Goal: Information Seeking & Learning: Learn about a topic

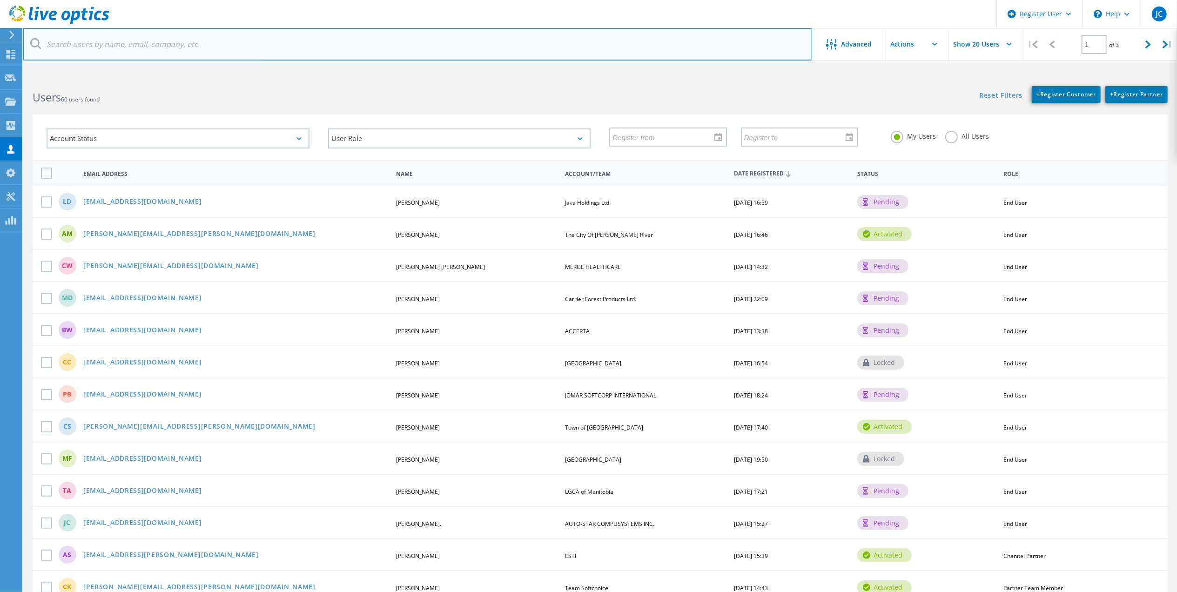
click at [330, 56] on input "text" at bounding box center [417, 44] width 789 height 33
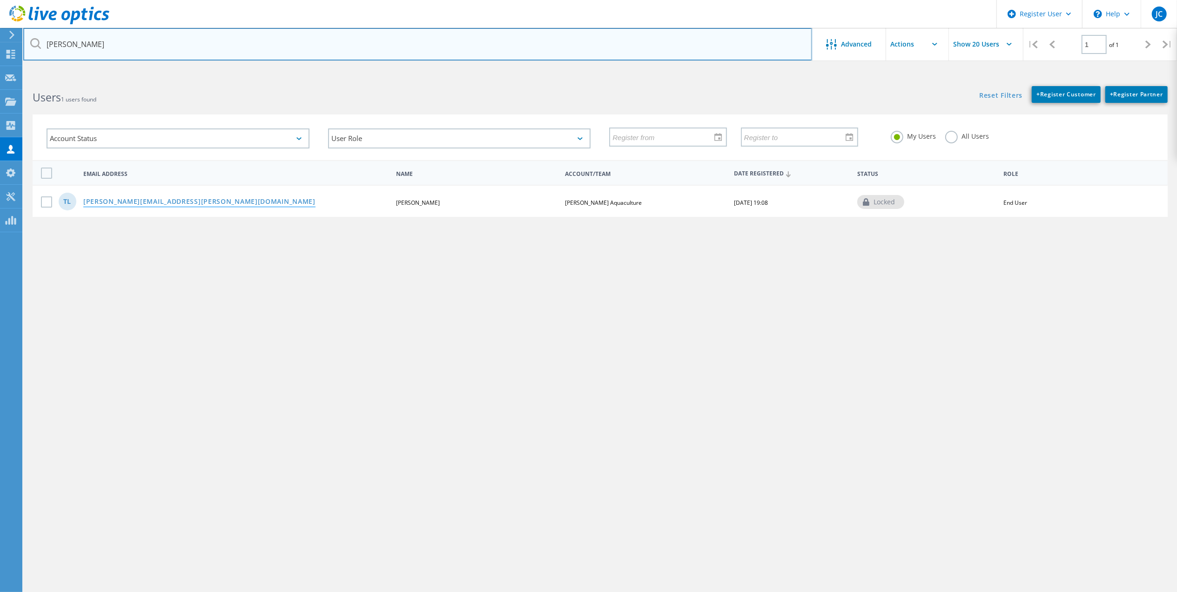
type input "cooke"
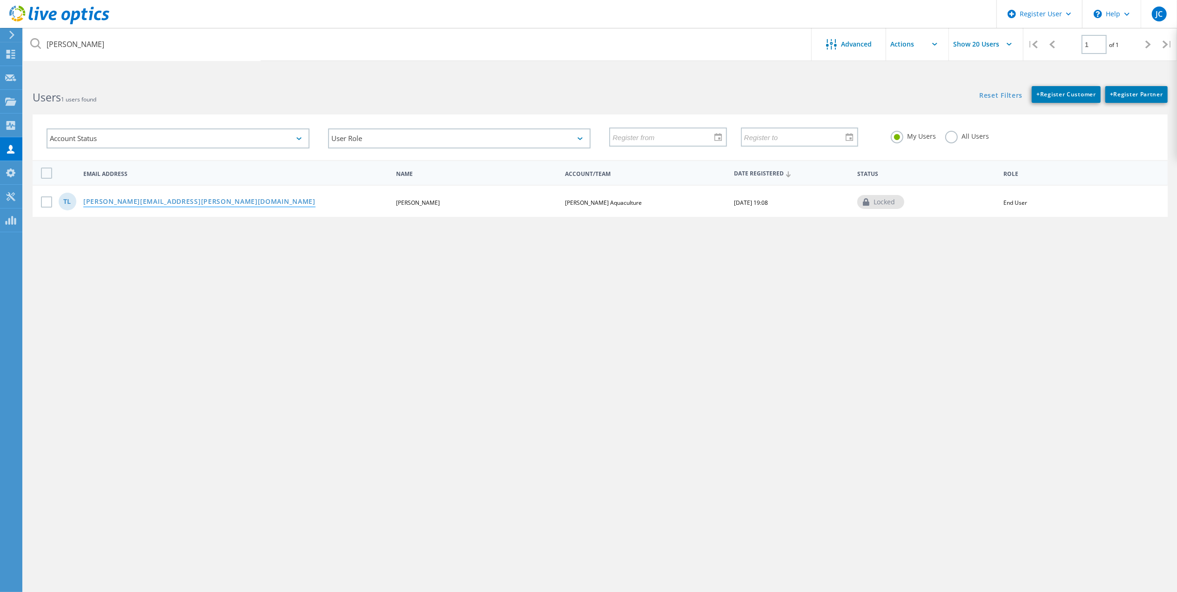
click at [143, 198] on link "[PERSON_NAME][EMAIL_ADDRESS][PERSON_NAME][DOMAIN_NAME]" at bounding box center [199, 202] width 232 height 8
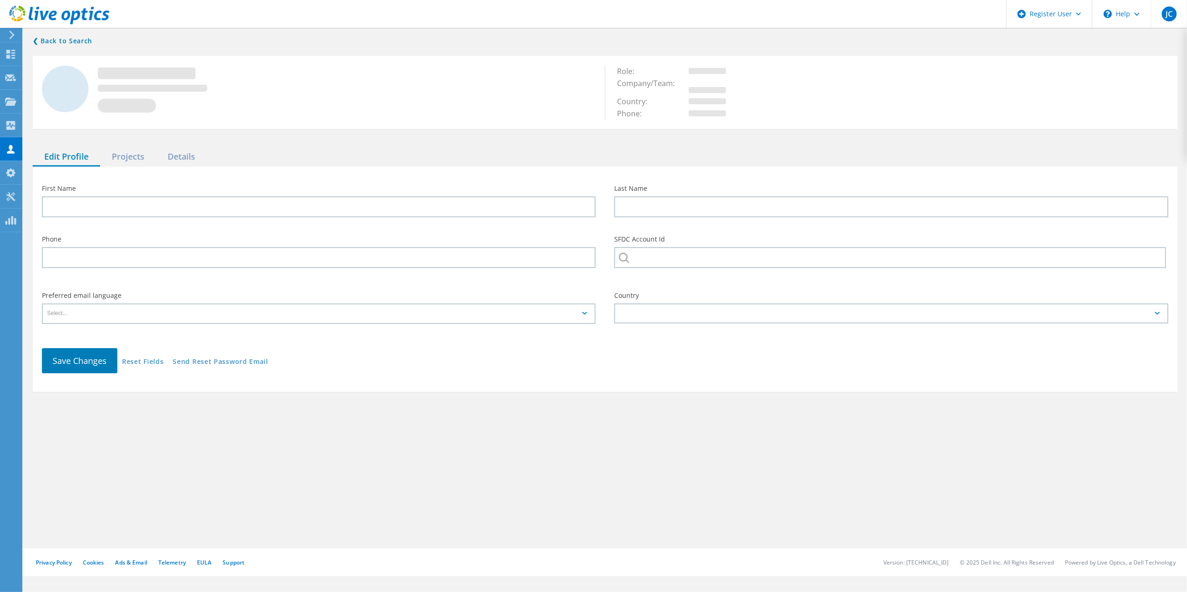
type input "Tim"
type input "Lamb"
type input "[PERSON_NAME] Aquaculture"
type input "English"
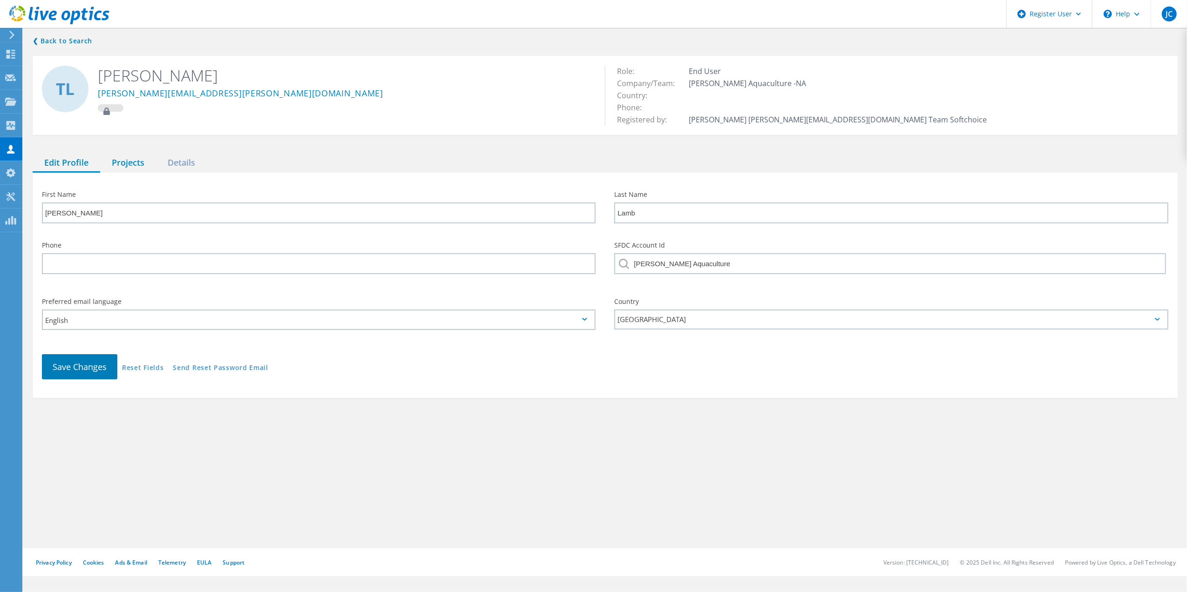
click at [133, 166] on div "Projects" at bounding box center [128, 163] width 56 height 19
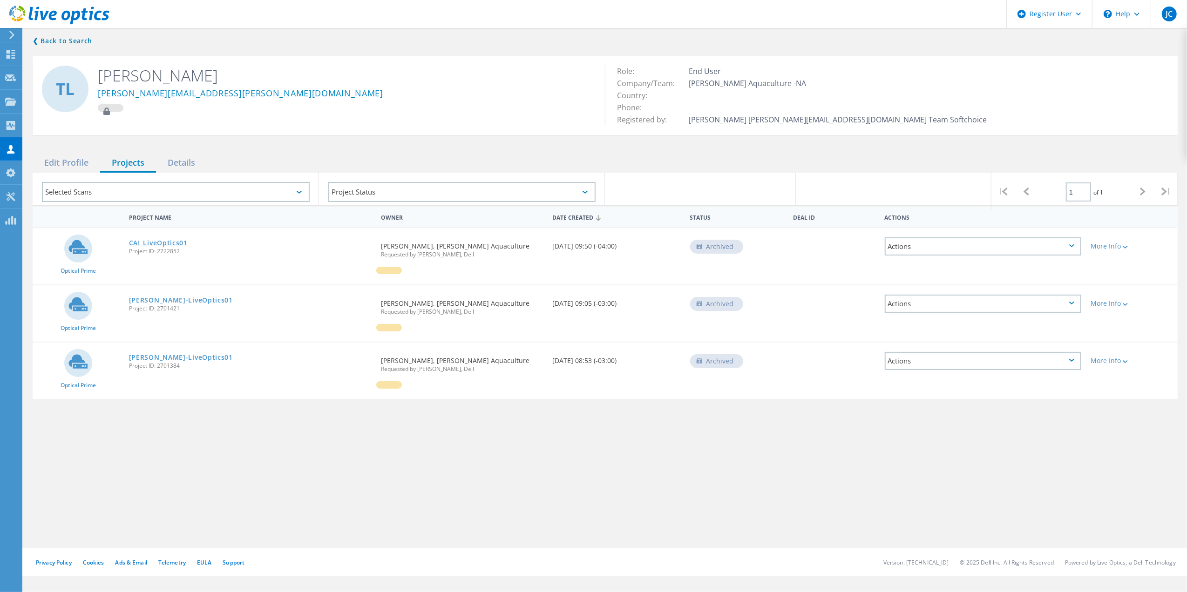
click at [169, 246] on link "CAI_LiveOptics01" at bounding box center [158, 243] width 59 height 7
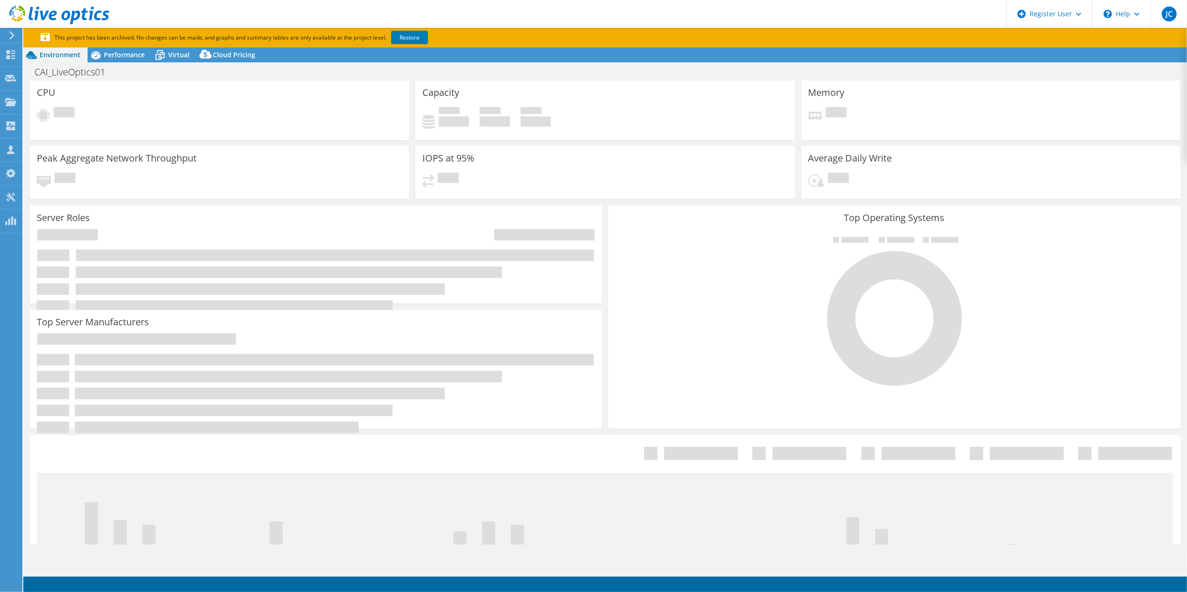
select select "USD"
select select "[GEOGRAPHIC_DATA]"
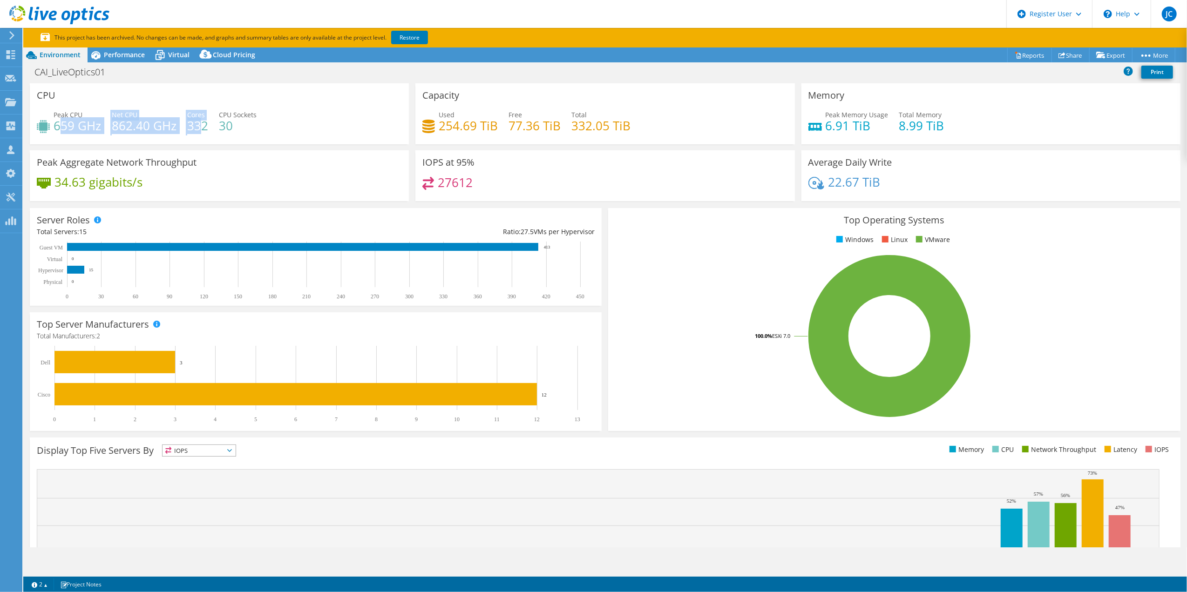
drag, startPoint x: 61, startPoint y: 133, endPoint x: 198, endPoint y: 131, distance: 137.3
click at [198, 131] on div "Peak CPU 659 GHz Net CPU 862.40 GHz Cores 332 CPU Sockets 30" at bounding box center [219, 125] width 365 height 30
drag, startPoint x: 198, startPoint y: 131, endPoint x: 99, endPoint y: 133, distance: 98.7
click at [99, 131] on h4 "659 GHz" at bounding box center [77, 126] width 47 height 10
click at [97, 131] on h4 "659 GHz" at bounding box center [77, 126] width 47 height 10
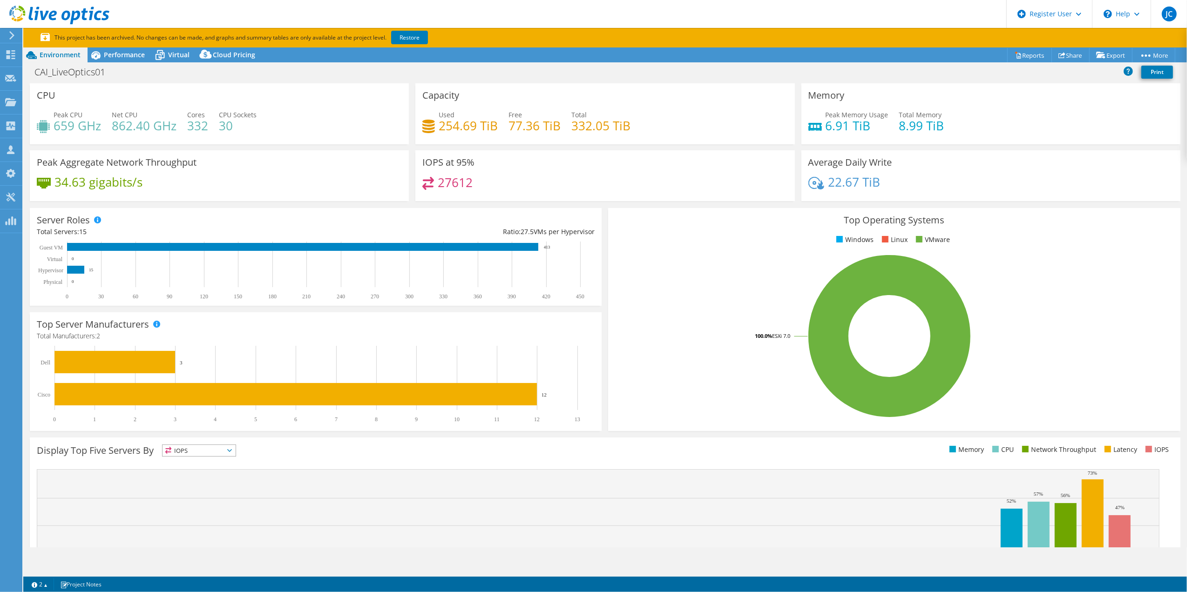
click at [113, 129] on h4 "862.40 GHz" at bounding box center [144, 126] width 65 height 10
drag, startPoint x: 113, startPoint y: 129, endPoint x: 246, endPoint y: 138, distance: 133.5
click at [246, 138] on div "Peak CPU 659 GHz Net CPU 862.40 GHz Cores 332 CPU Sockets 30" at bounding box center [219, 125] width 365 height 30
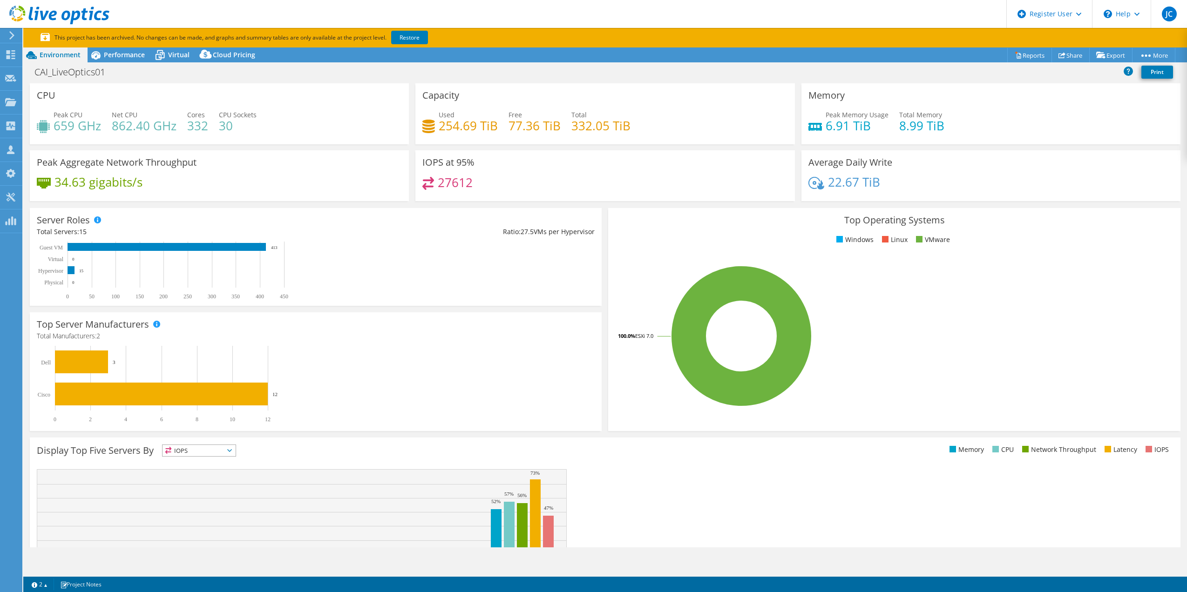
select select "[GEOGRAPHIC_DATA]"
select select "USD"
